Goal: Information Seeking & Learning: Find specific fact

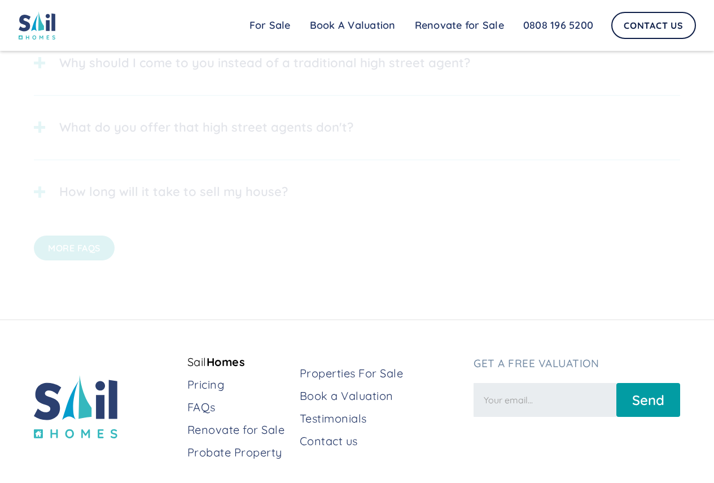
scroll to position [2843, 0]
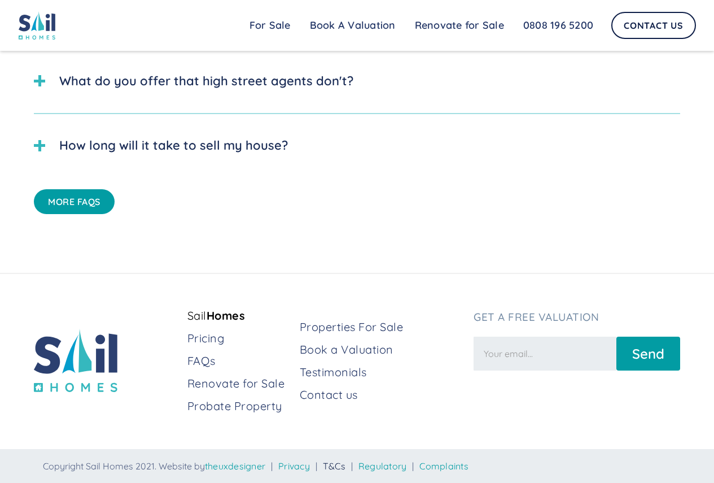
click at [345, 468] on link "T&Cs" at bounding box center [334, 465] width 23 height 11
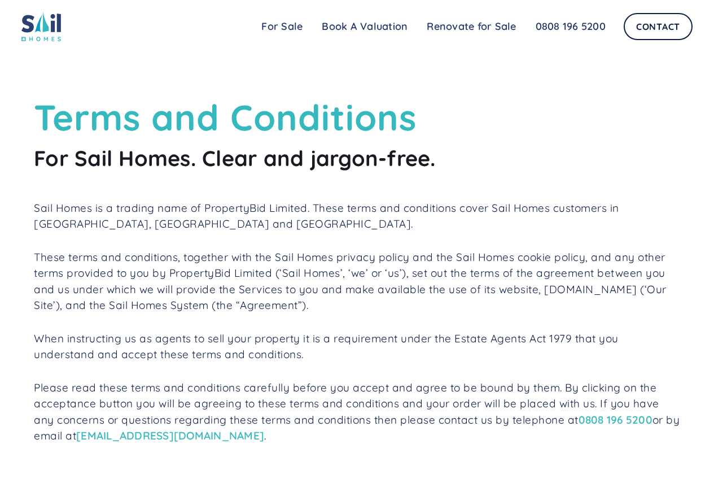
click at [206, 210] on p "Sail Homes is a trading name of PropertyBid Limited. These terms and conditions…" at bounding box center [357, 216] width 646 height 32
drag, startPoint x: 207, startPoint y: 207, endPoint x: 308, endPoint y: 208, distance: 101.6
click at [308, 208] on p "Sail Homes is a trading name of PropertyBid Limited. These terms and conditions…" at bounding box center [357, 216] width 646 height 32
click at [247, 229] on p "Sail Homes is a trading name of PropertyBid Limited. These terms and conditions…" at bounding box center [357, 216] width 646 height 32
click at [37, 207] on p "Sail Homes is a trading name of PropertyBid Limited. These terms and conditions…" at bounding box center [357, 216] width 646 height 32
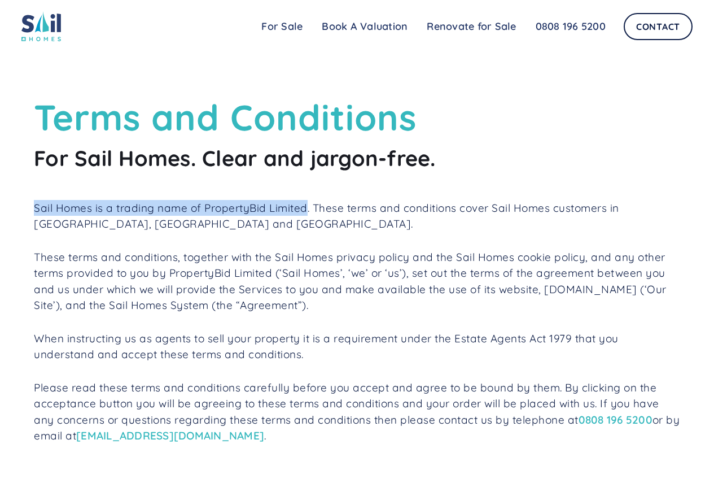
drag, startPoint x: 35, startPoint y: 209, endPoint x: 311, endPoint y: 210, distance: 276.0
click at [311, 210] on p "Sail Homes is a trading name of PropertyBid Limited. These terms and conditions…" at bounding box center [357, 216] width 646 height 32
copy p "Sail Homes is a trading name of PropertyBid Limited"
